Goal: Task Accomplishment & Management: Manage account settings

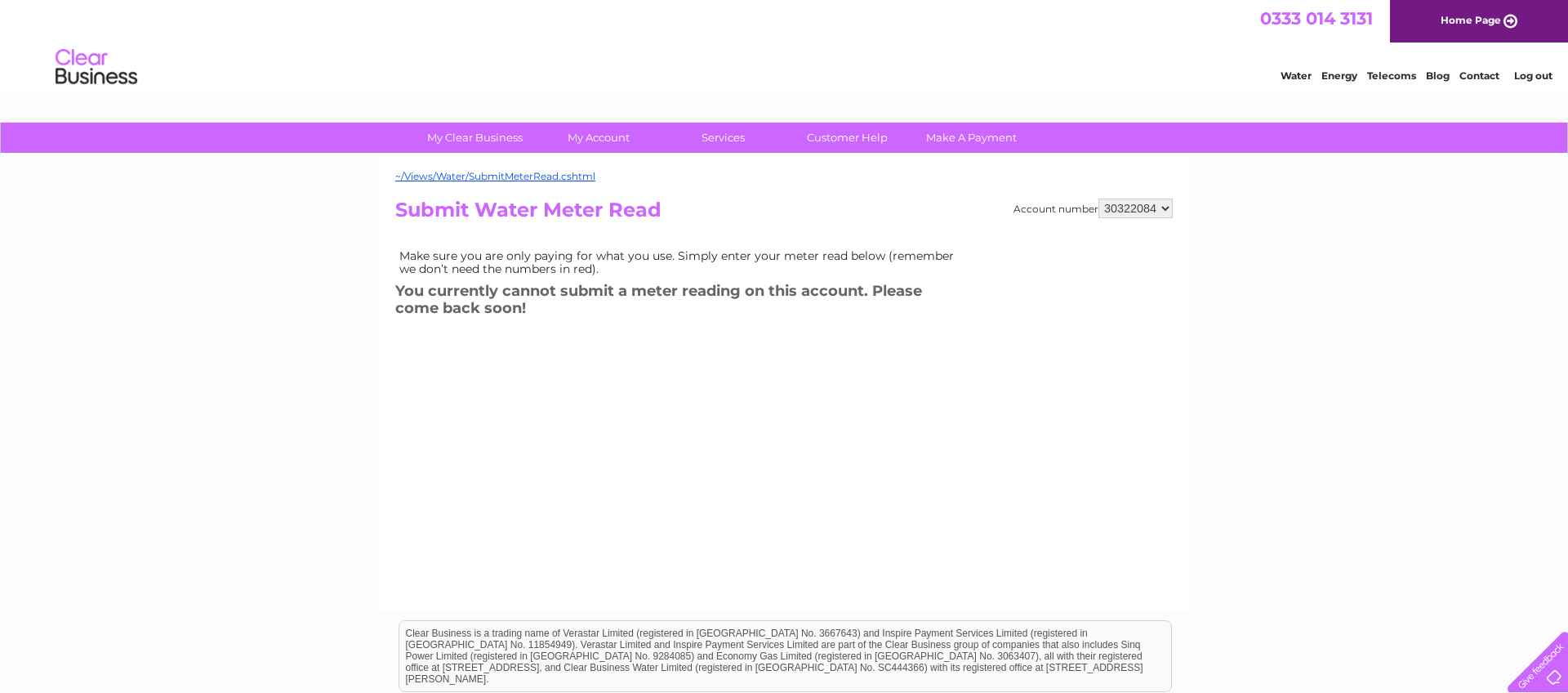
click at [823, 206] on h2 "Submit Water Meter Read" at bounding box center [784, 214] width 777 height 31
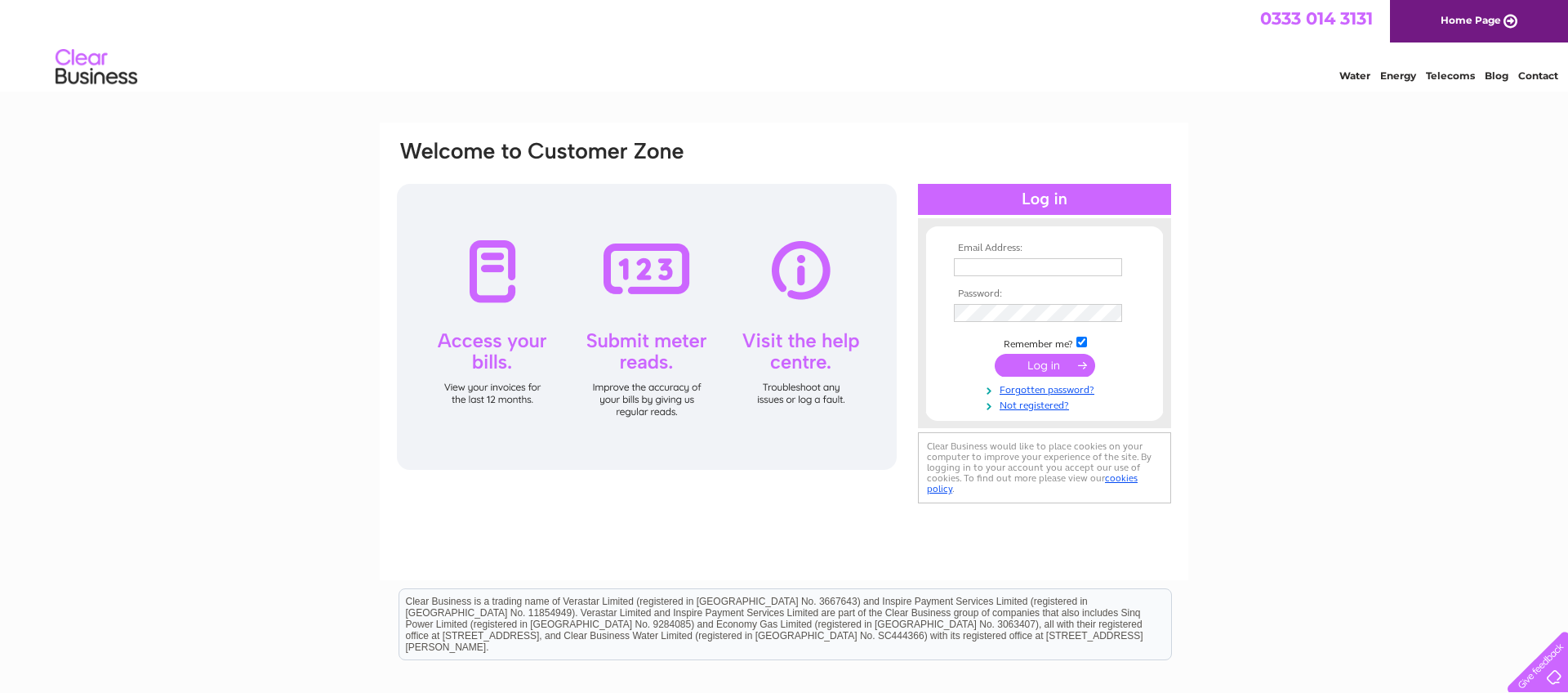
type input "lennybleakley@icloud.com"
click at [1033, 362] on input "submit" at bounding box center [1045, 365] width 101 height 23
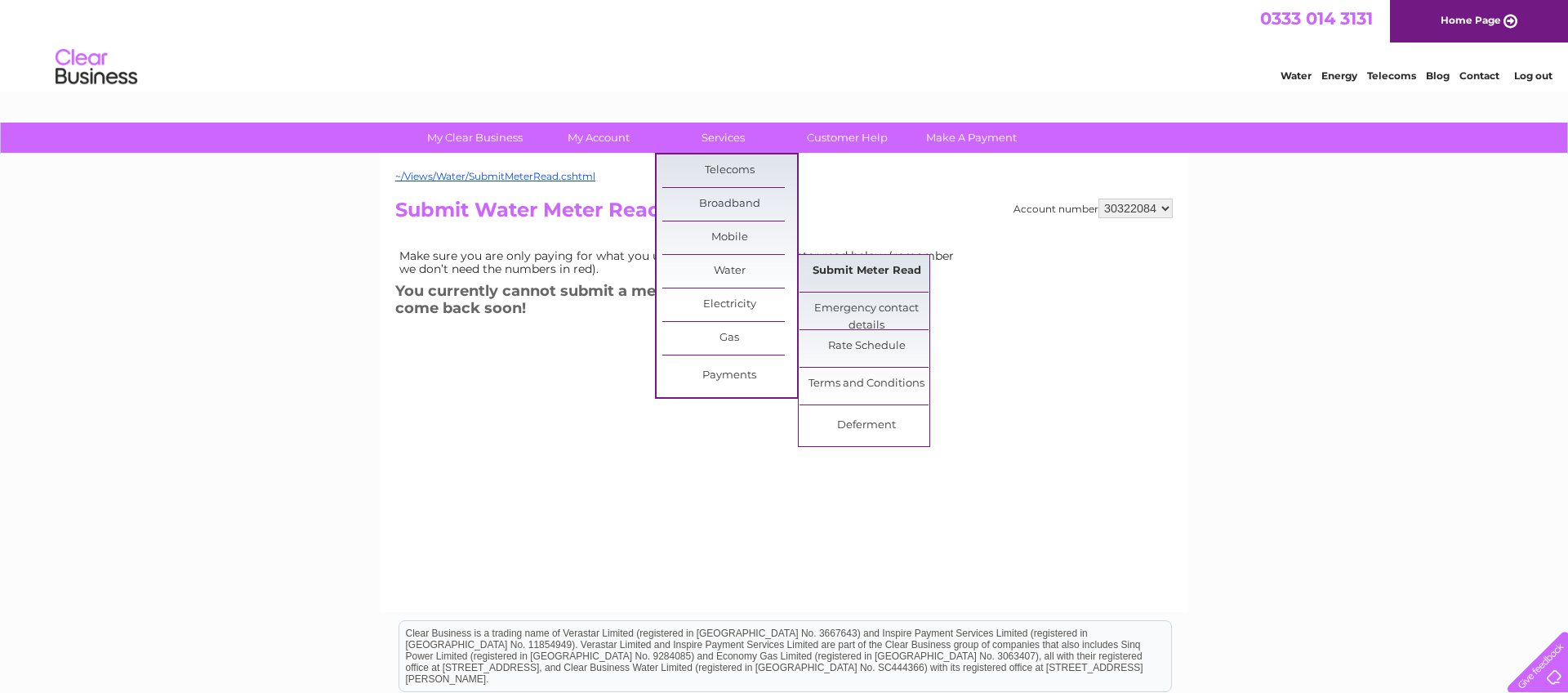
click at [873, 267] on link "Submit Meter Read" at bounding box center [867, 270] width 135 height 33
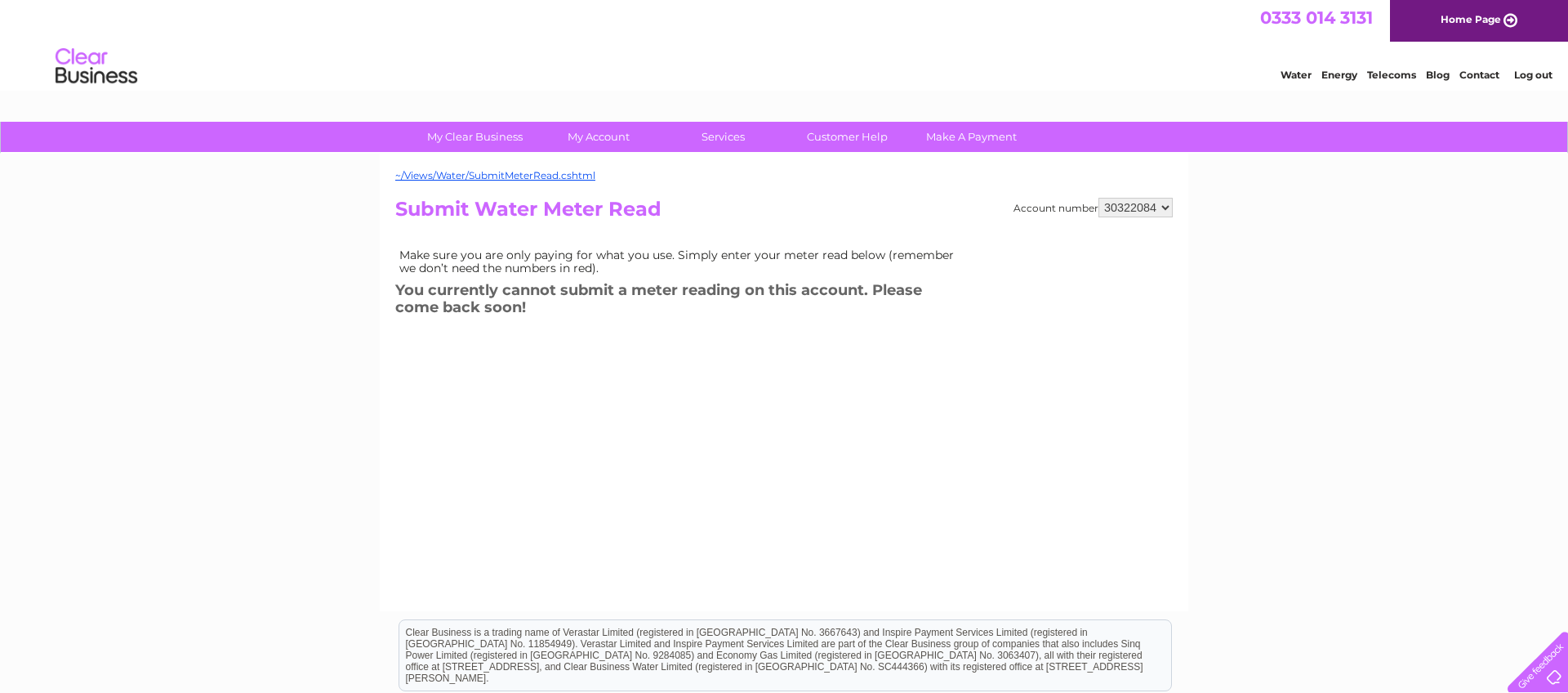
scroll to position [7, 0]
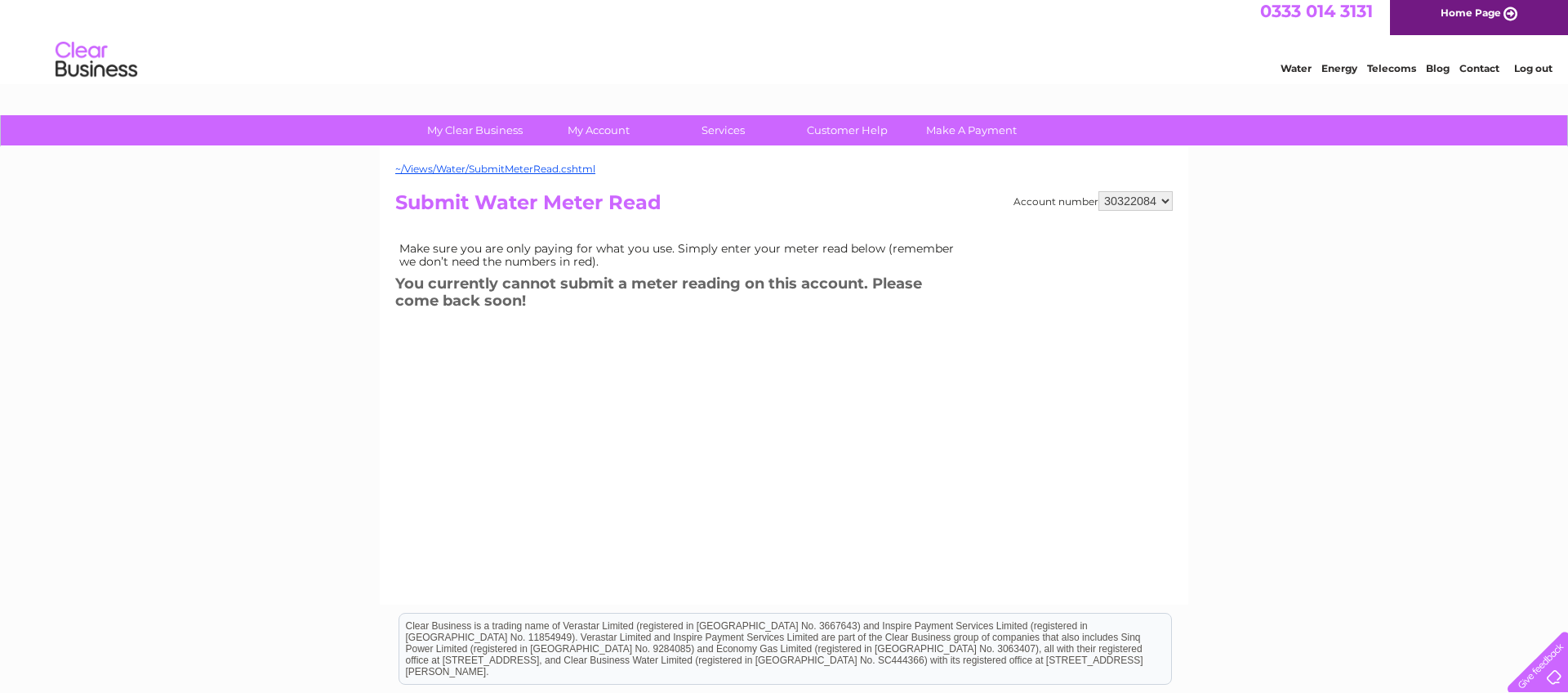
click at [659, 436] on div "Account number 30322084 Submit Water Meter Read Make sure you are only paying f…" at bounding box center [784, 377] width 777 height 374
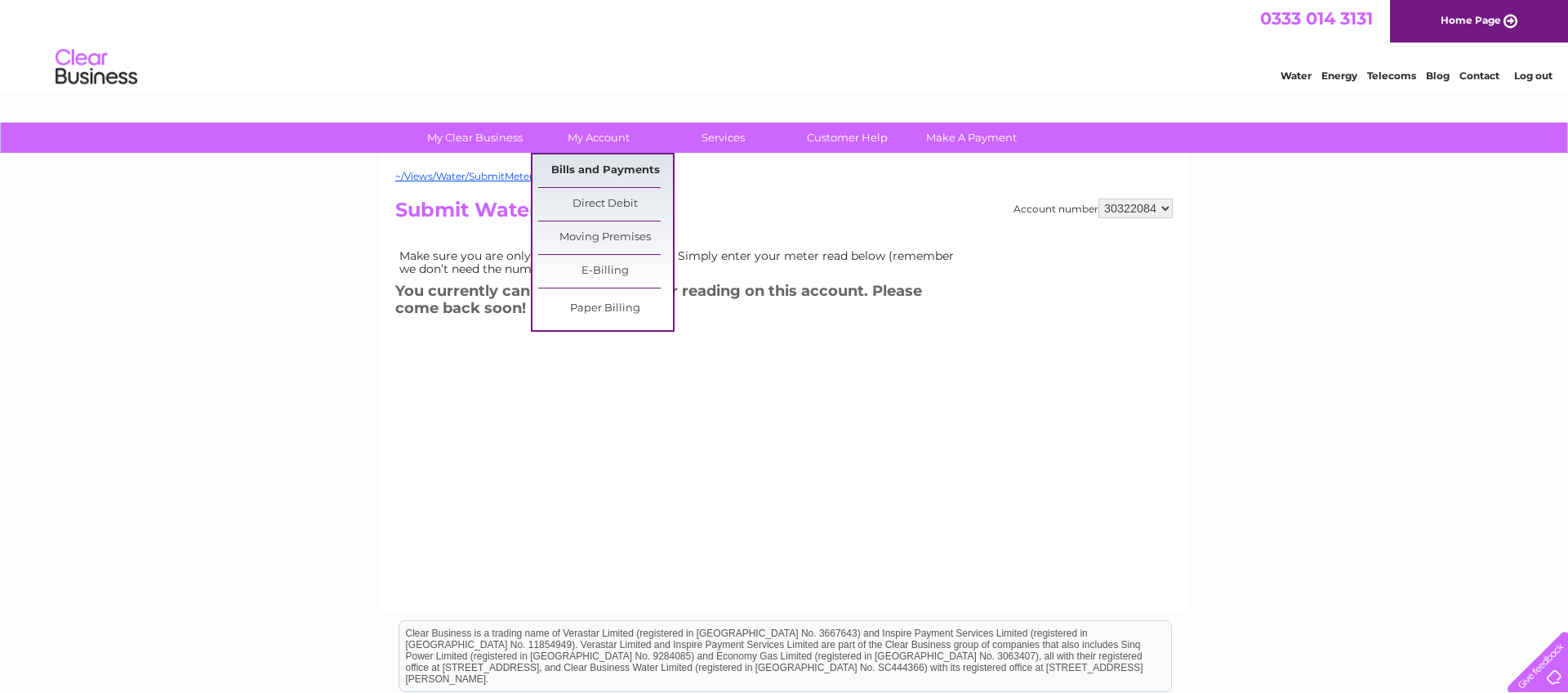
click at [604, 169] on link "Bills and Payments" at bounding box center [605, 171] width 135 height 33
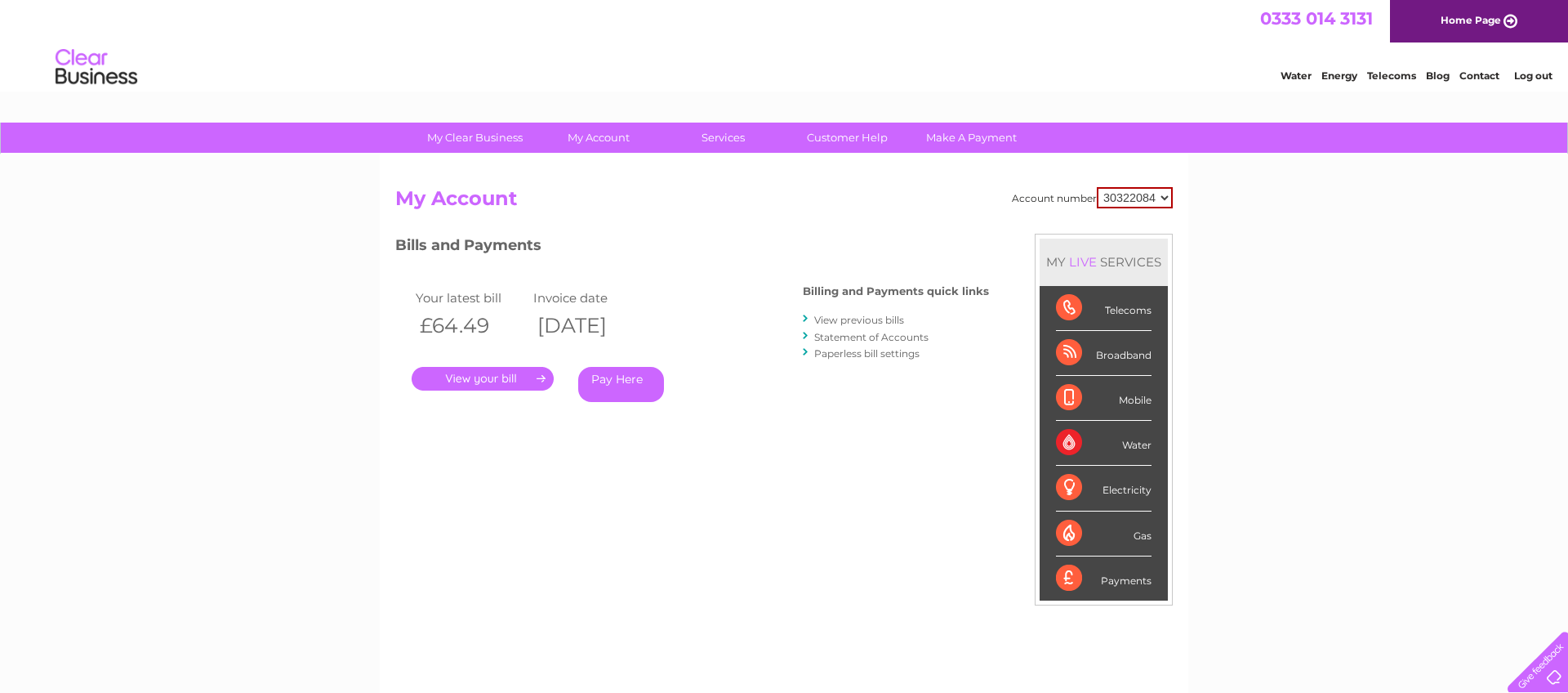
click at [1155, 198] on select "30322084" at bounding box center [1134, 198] width 76 height 21
click at [1096, 187] on select "30322084" at bounding box center [1134, 198] width 76 height 21
click at [1026, 222] on div "Account number 30322084 My Account MY LIVE SERVICES Telecoms Broadband Mobile W…" at bounding box center [784, 433] width 777 height 491
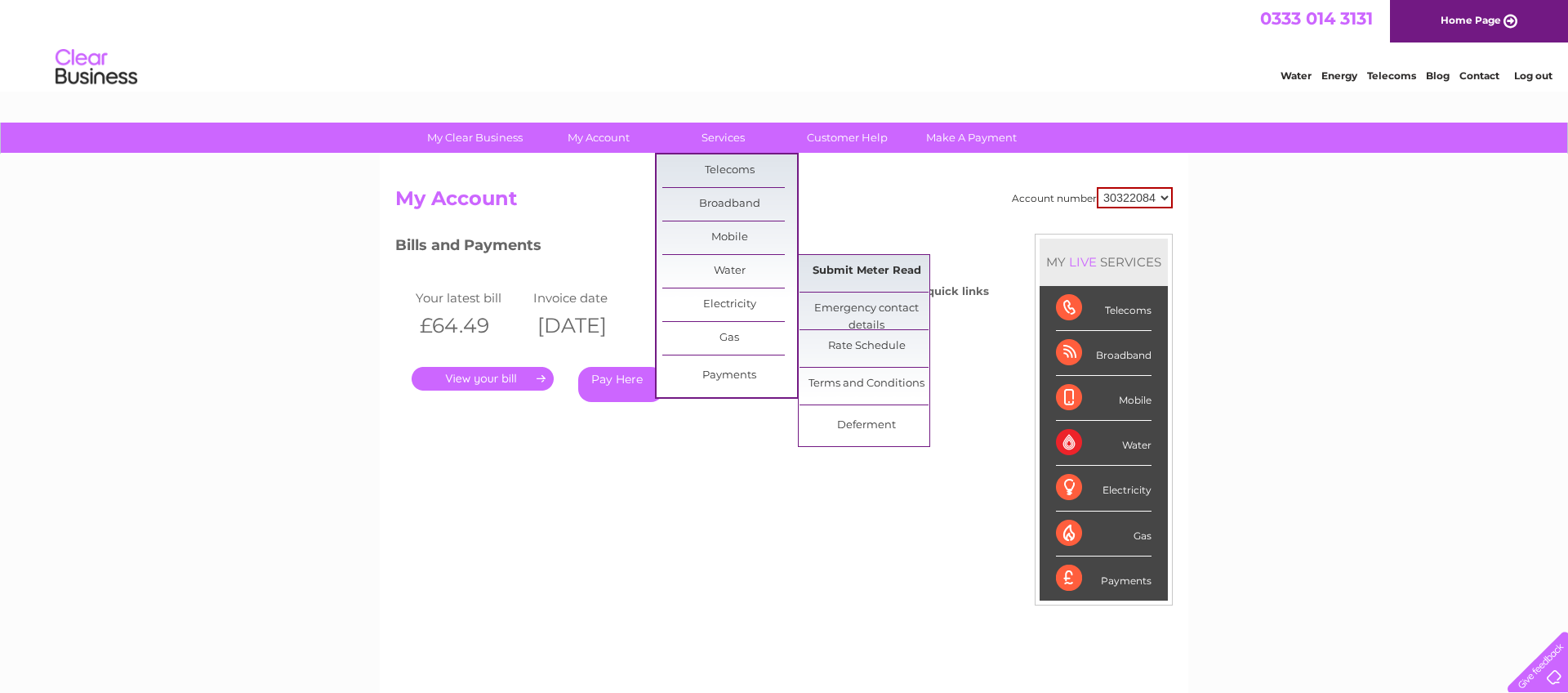
click at [868, 270] on link "Submit Meter Read" at bounding box center [867, 270] width 135 height 33
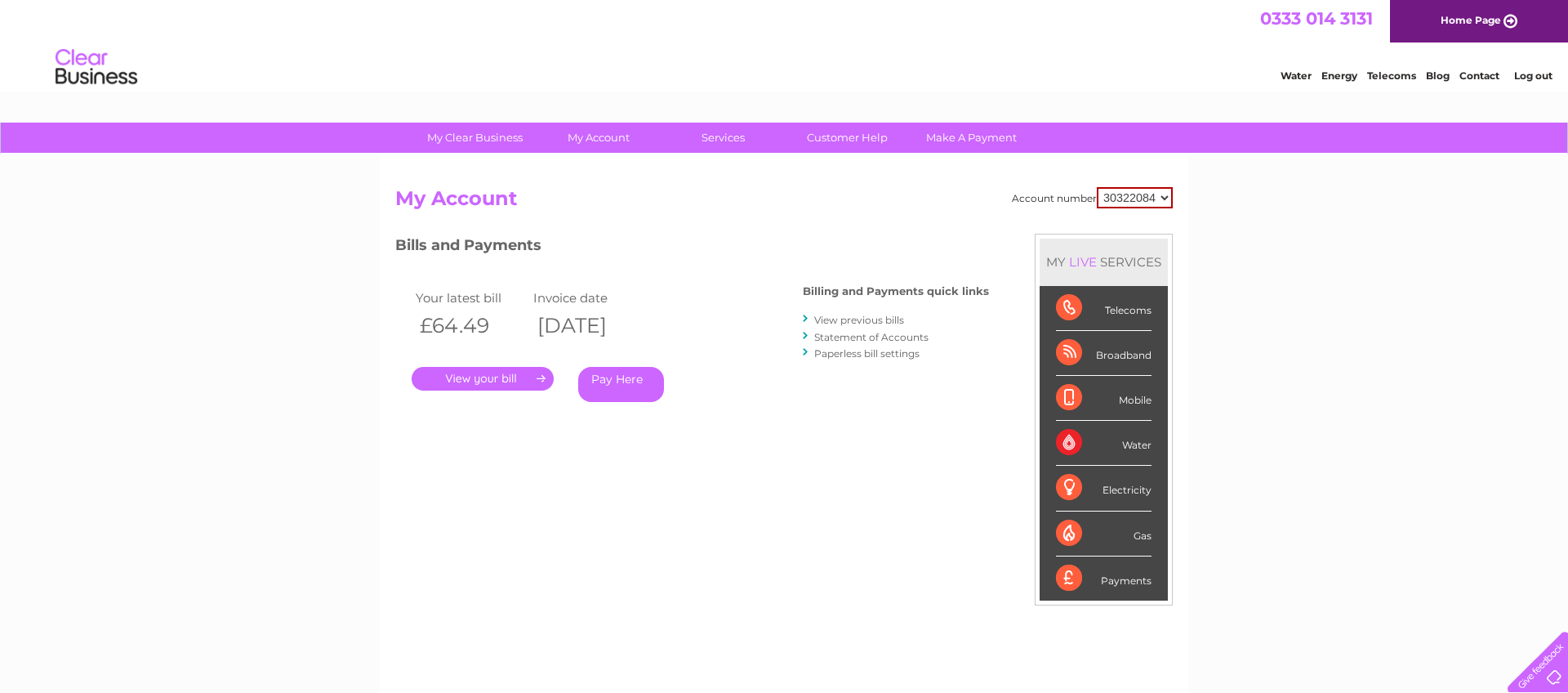
click at [508, 377] on link "." at bounding box center [482, 378] width 142 height 24
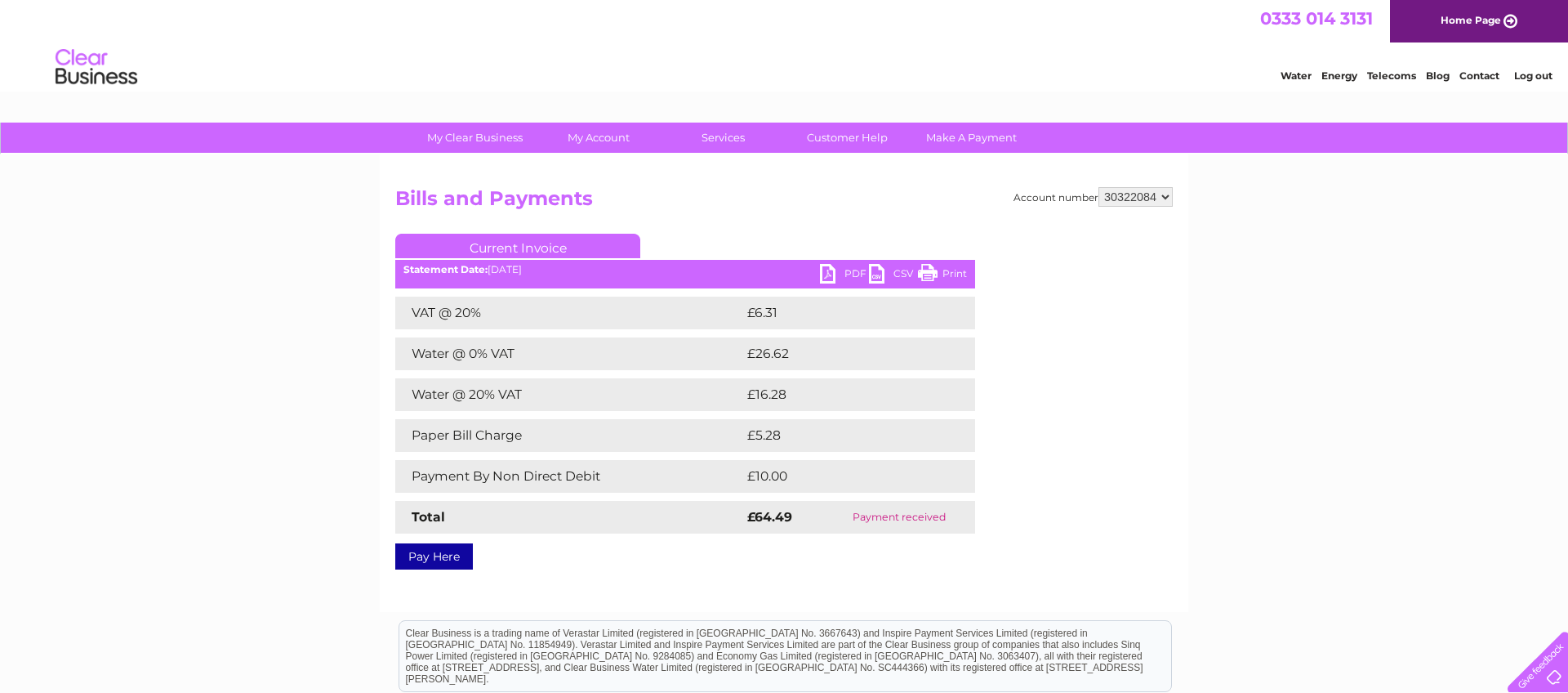
click at [825, 272] on link "PDF" at bounding box center [844, 276] width 49 height 24
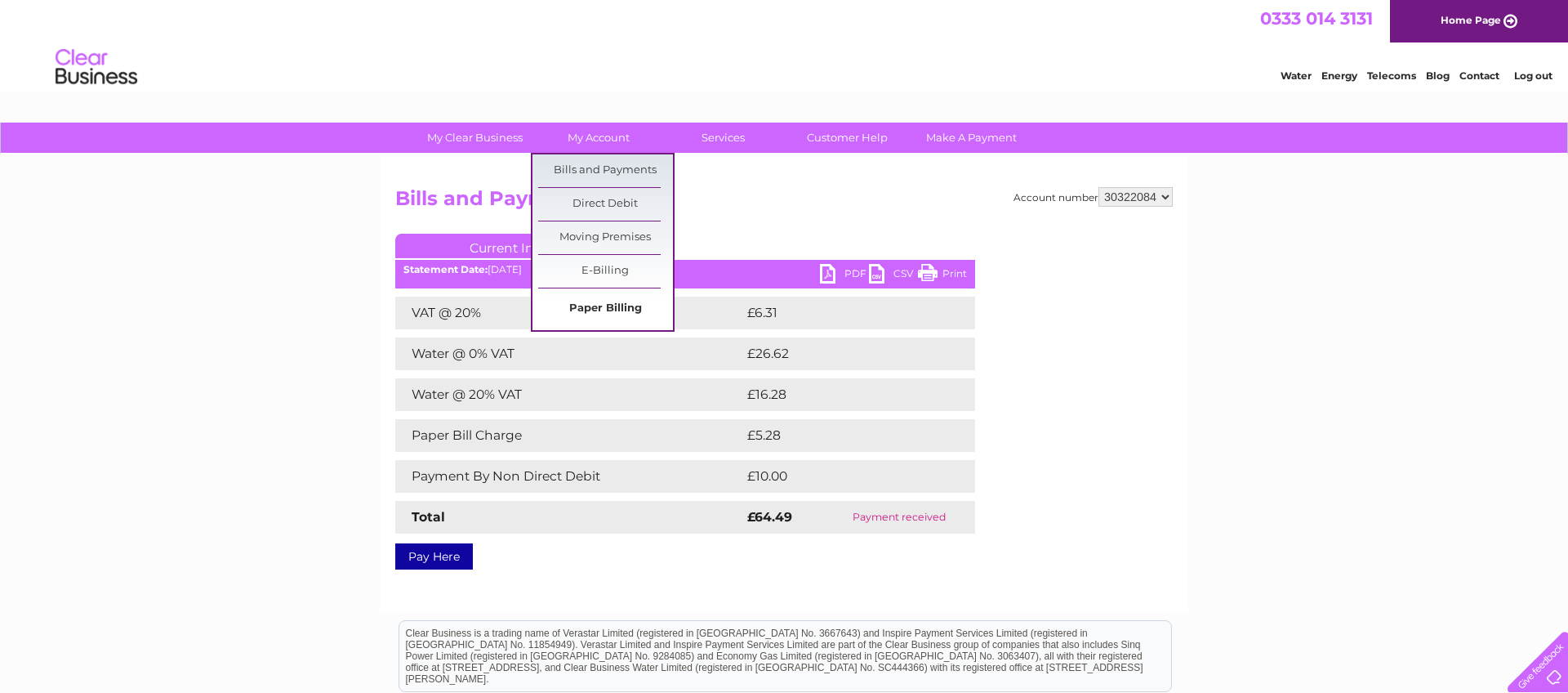
click at [598, 308] on link "Paper Billing" at bounding box center [605, 308] width 135 height 33
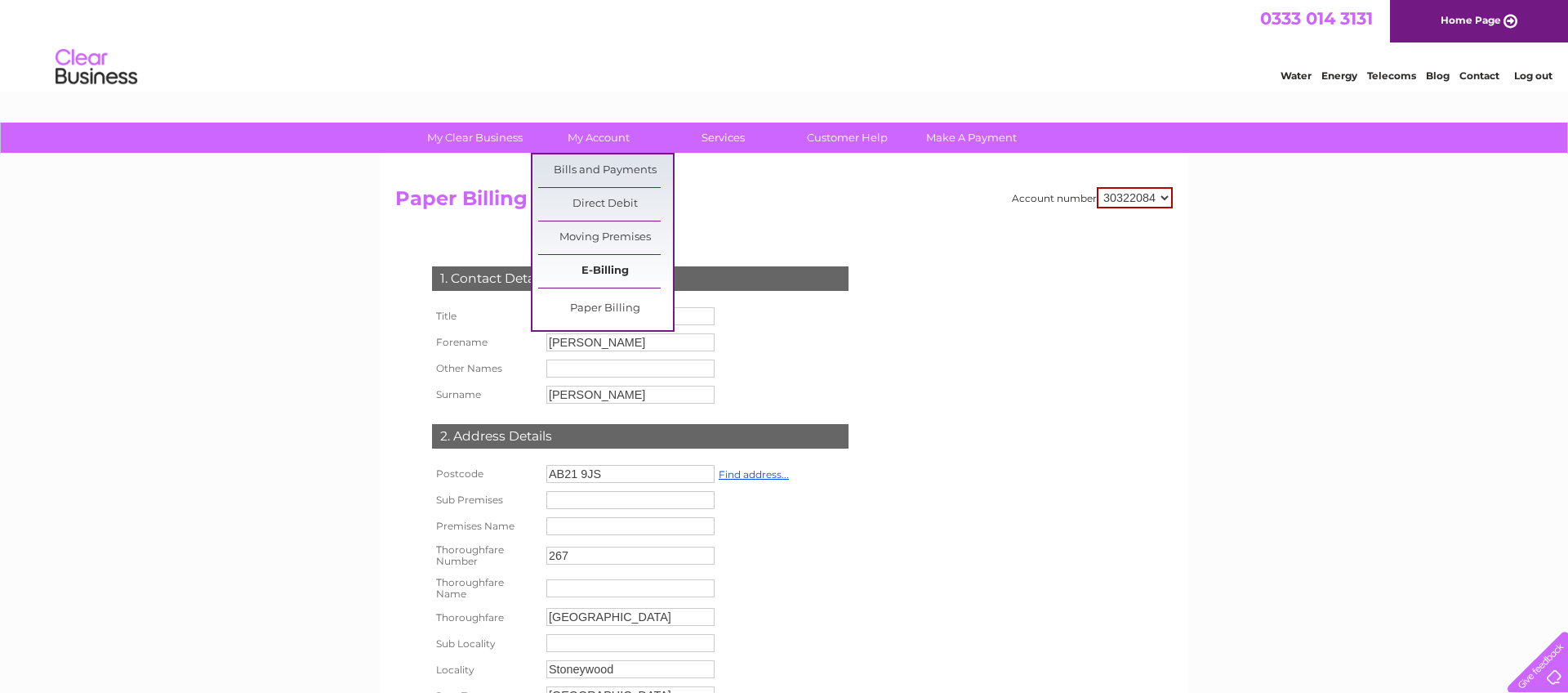
click at [593, 269] on link "E-Billing" at bounding box center [605, 270] width 135 height 33
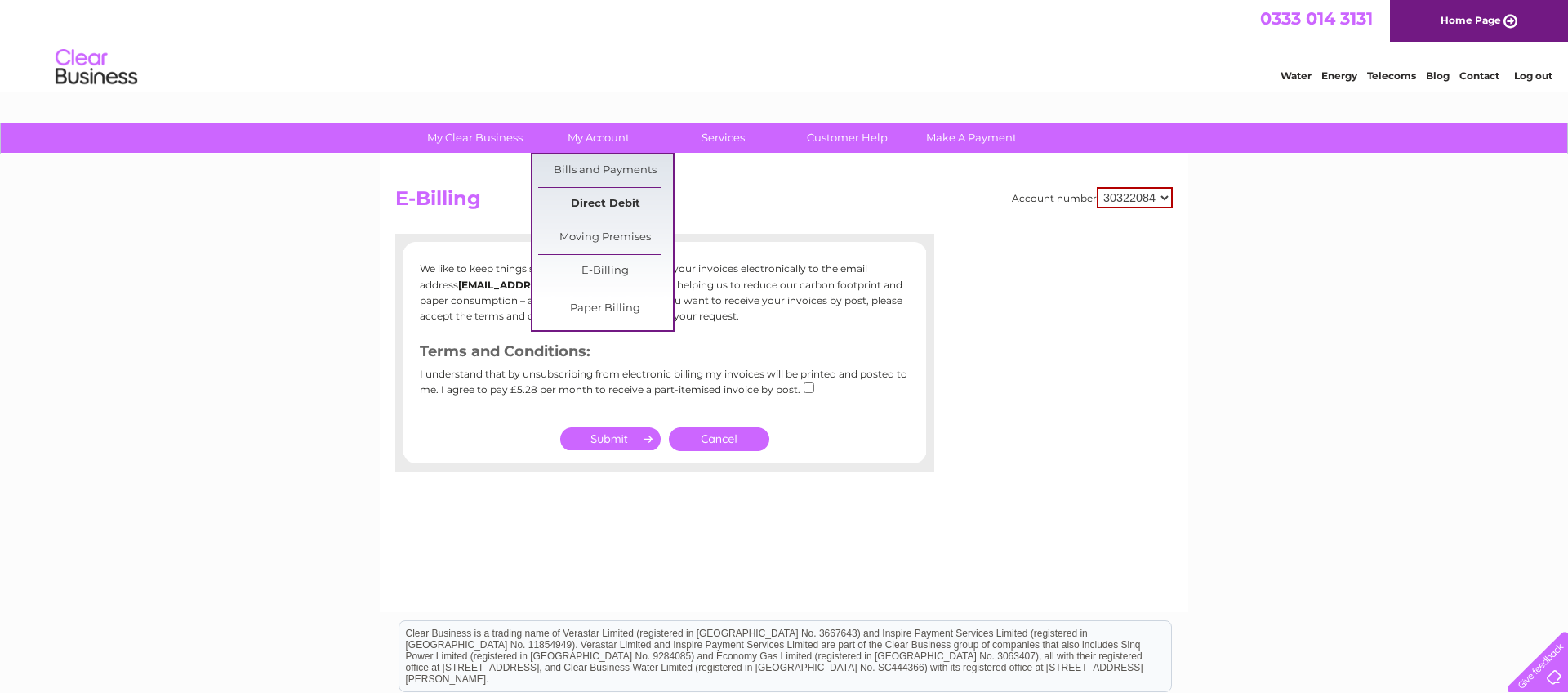
click at [606, 200] on link "Direct Debit" at bounding box center [605, 204] width 135 height 33
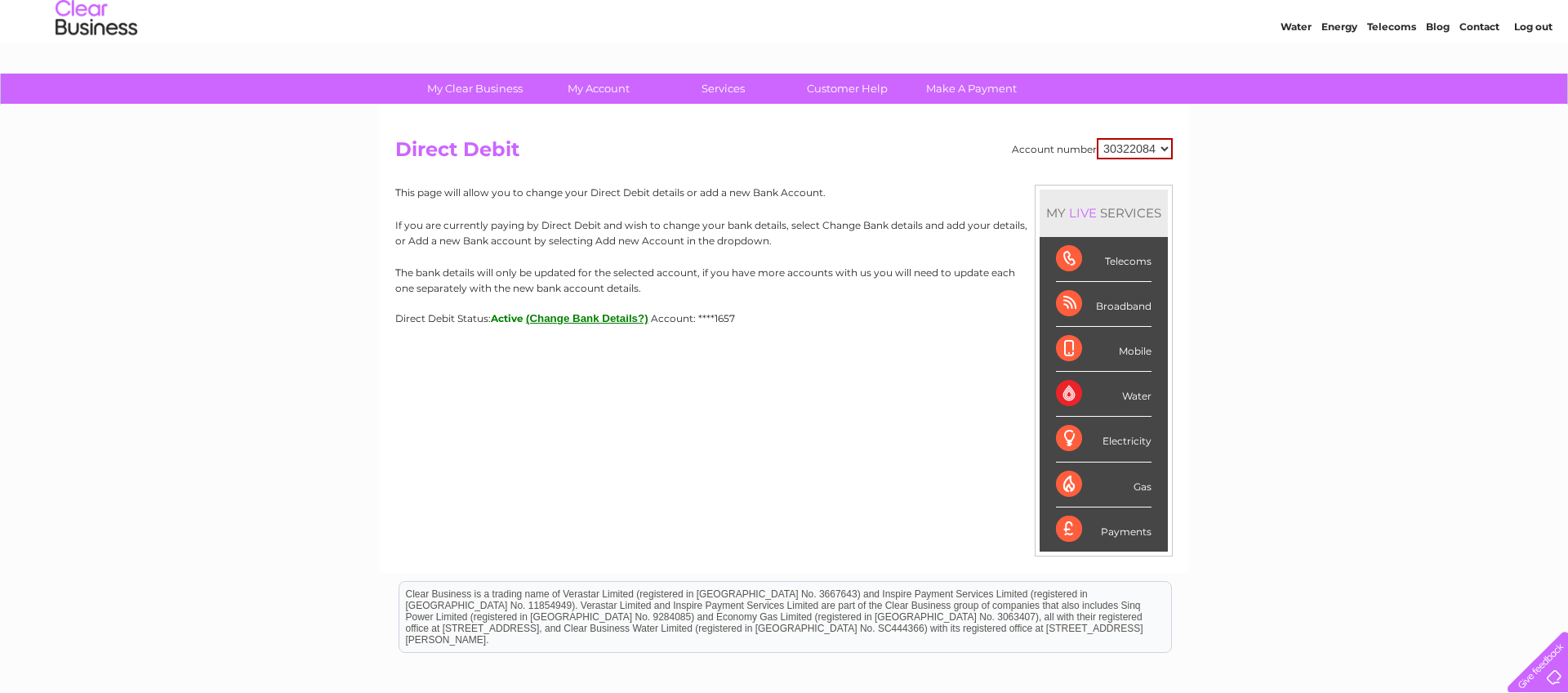
scroll to position [47, 0]
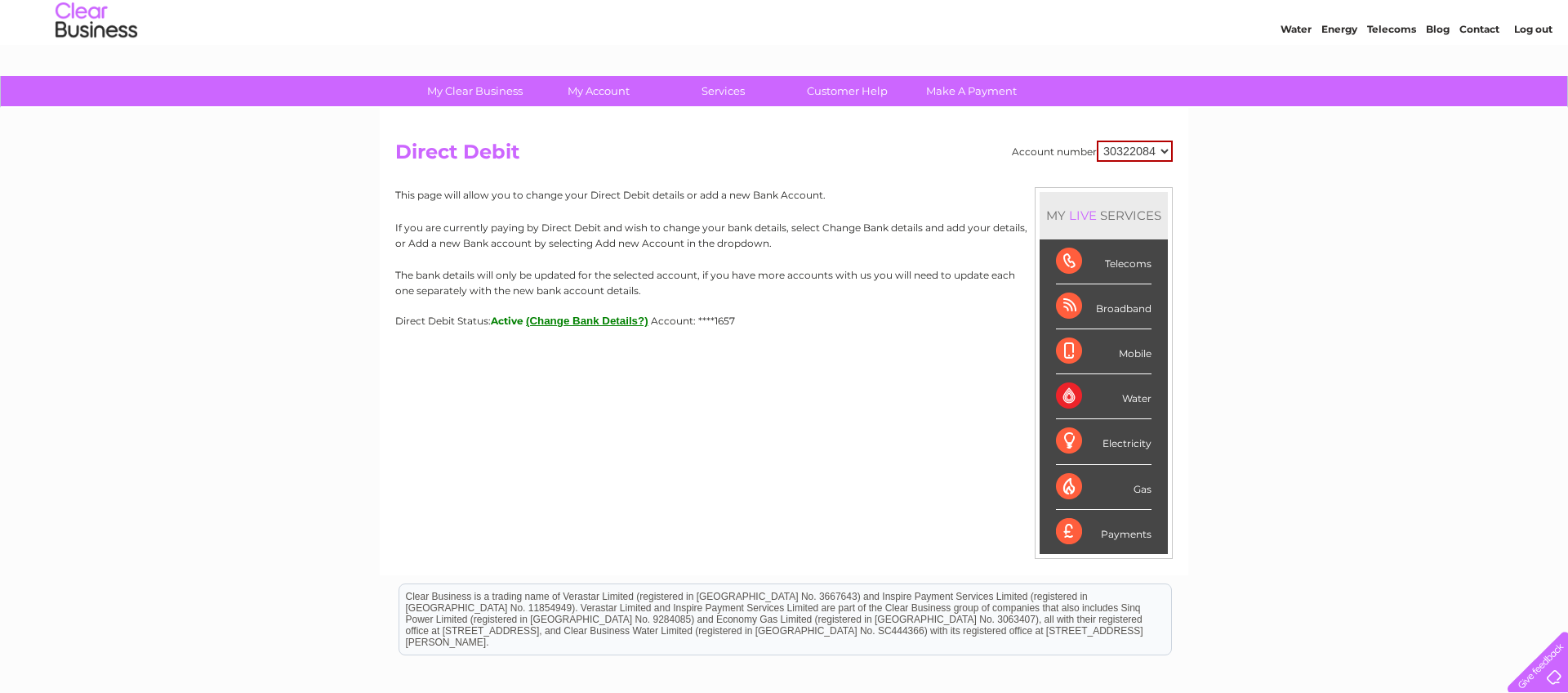
click at [260, 349] on div "My Clear Business Login Details My Details My Preferences Link Account My Accou…" at bounding box center [784, 465] width 1568 height 779
